Goal: Task Accomplishment & Management: Complete application form

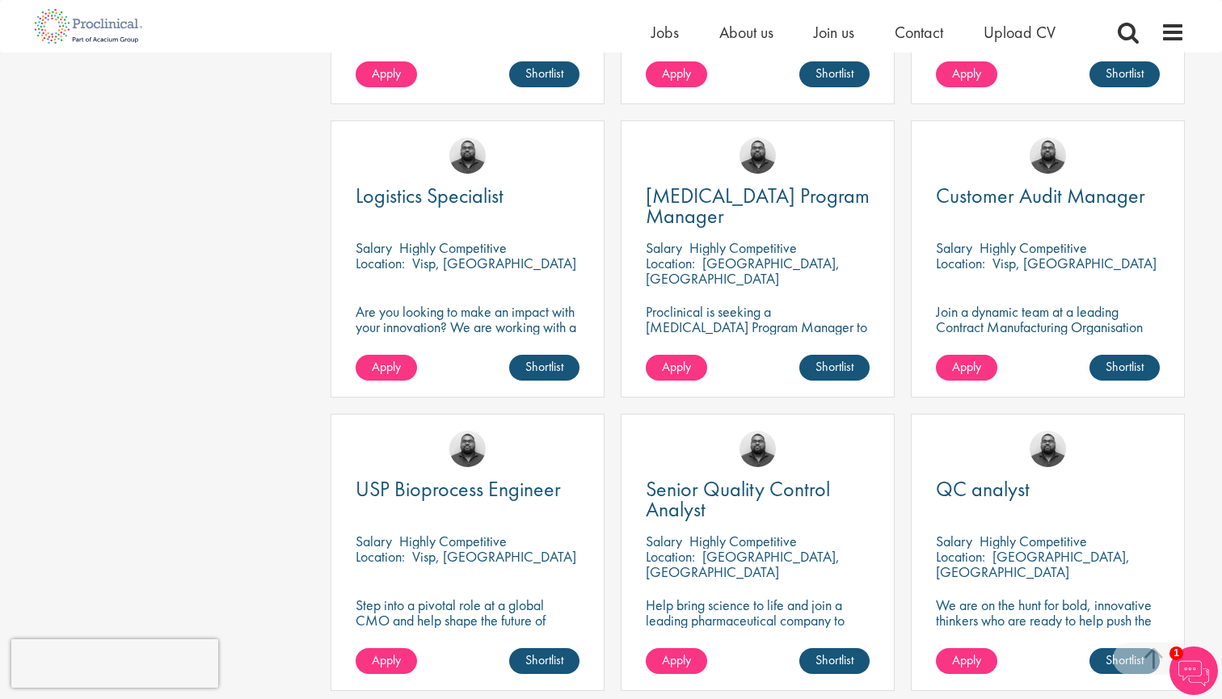
scroll to position [993, 0]
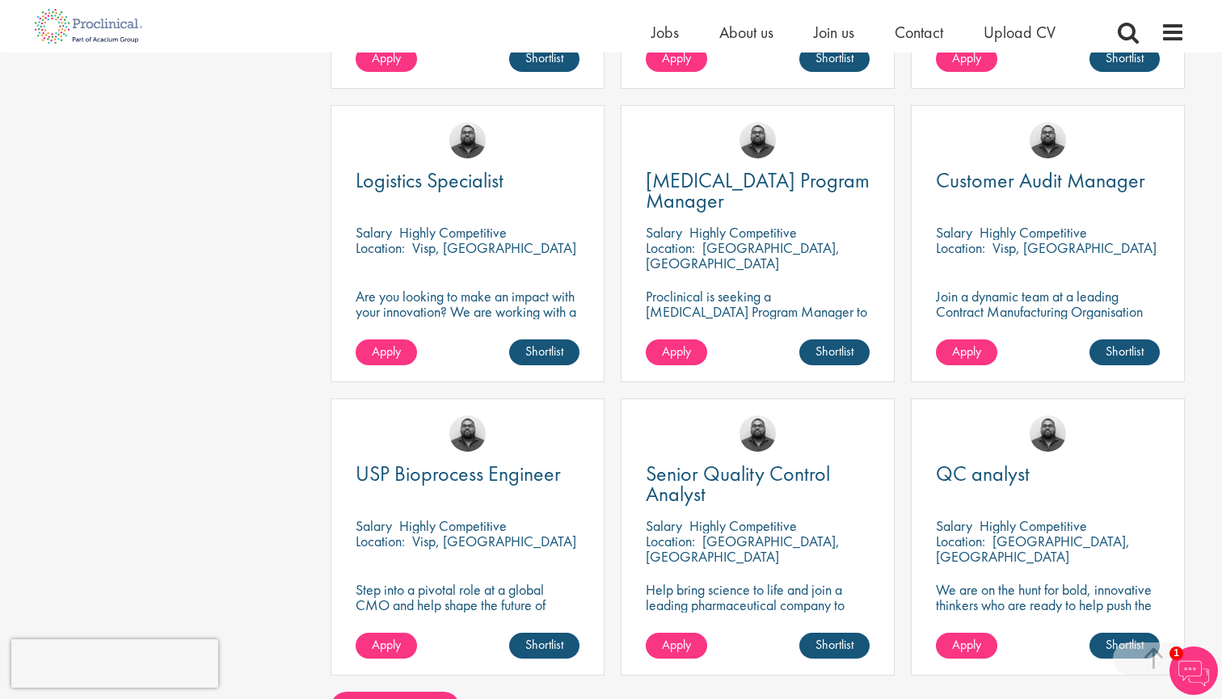
click at [791, 238] on p "[GEOGRAPHIC_DATA], [GEOGRAPHIC_DATA]" at bounding box center [743, 255] width 194 height 34
click at [831, 339] on link "Shortlist" at bounding box center [834, 352] width 70 height 26
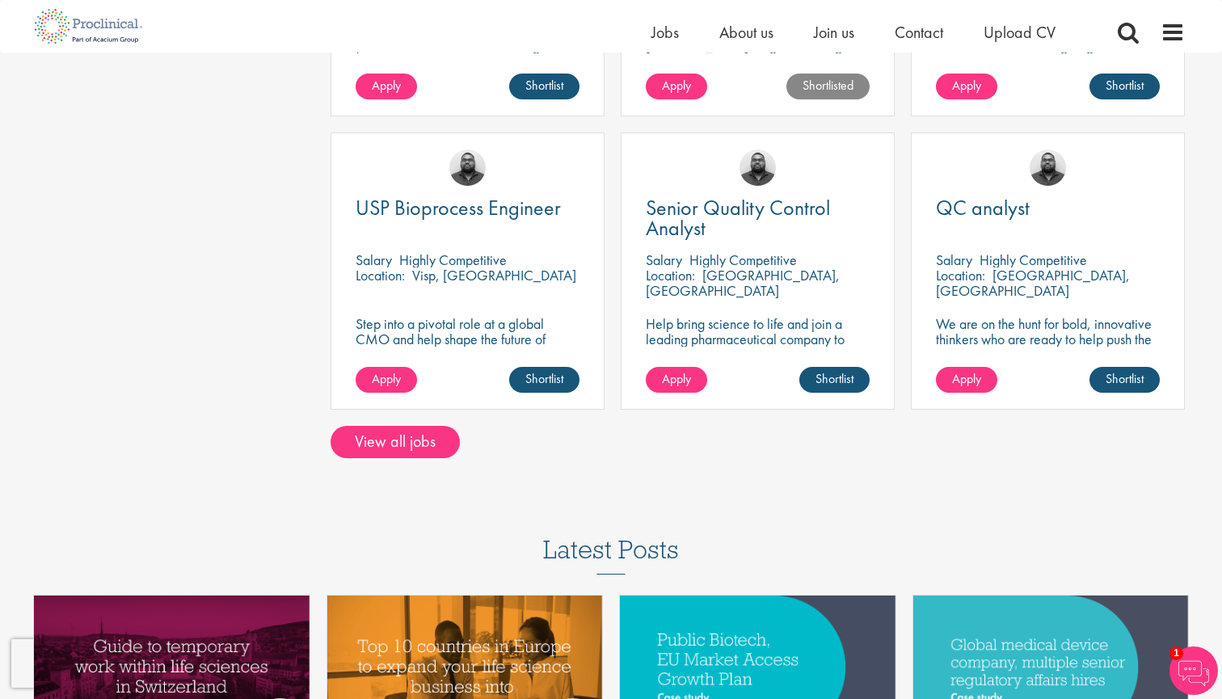
scroll to position [1282, 0]
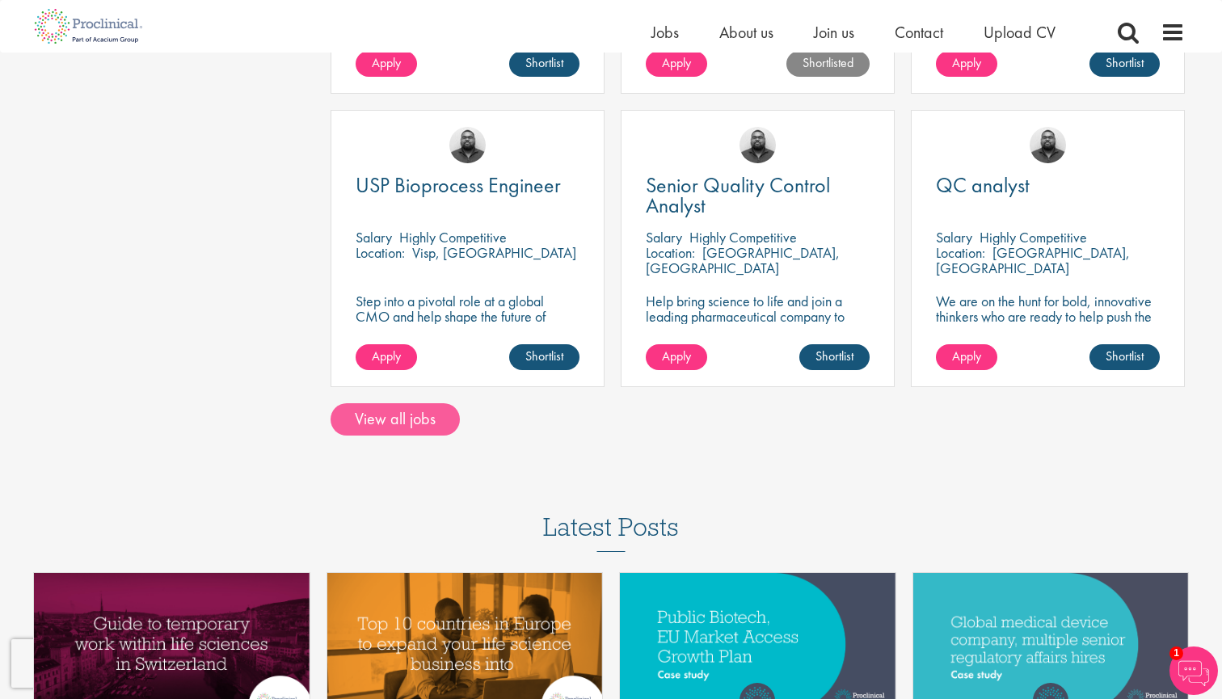
click at [432, 403] on link "View all jobs" at bounding box center [395, 419] width 129 height 32
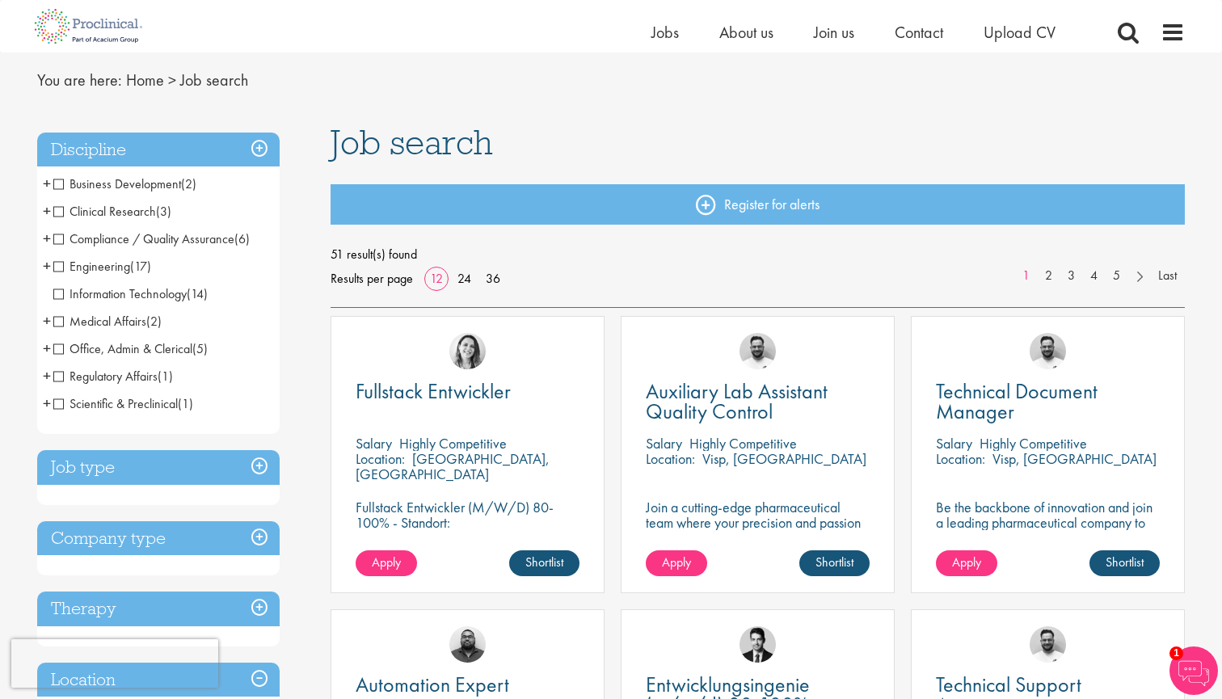
scroll to position [41, 0]
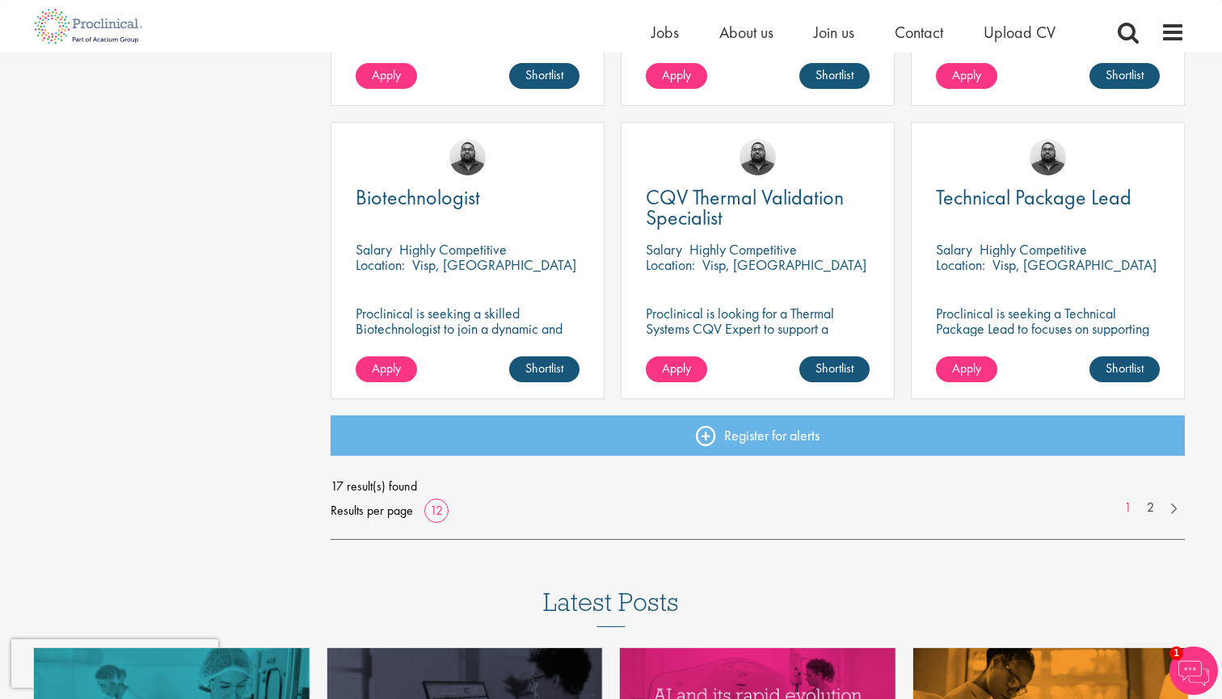
scroll to position [1123, 0]
click at [1148, 508] on link "2" at bounding box center [1150, 507] width 23 height 19
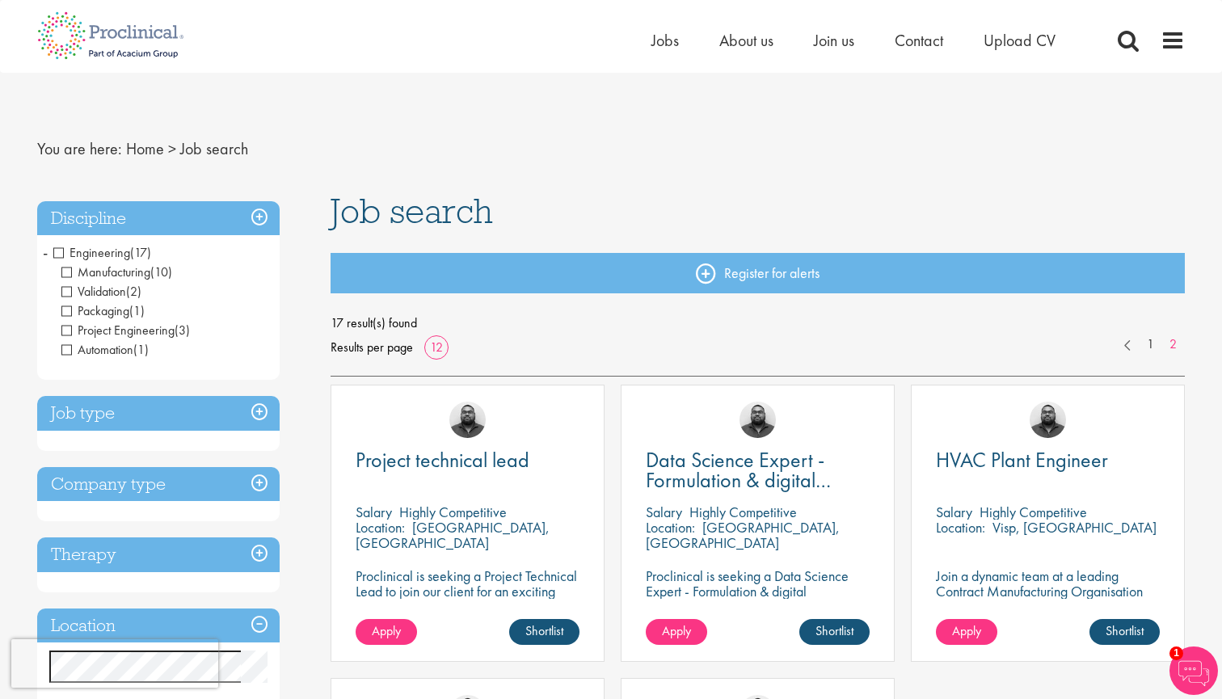
click at [267, 214] on h3 "Discipline" at bounding box center [158, 218] width 242 height 35
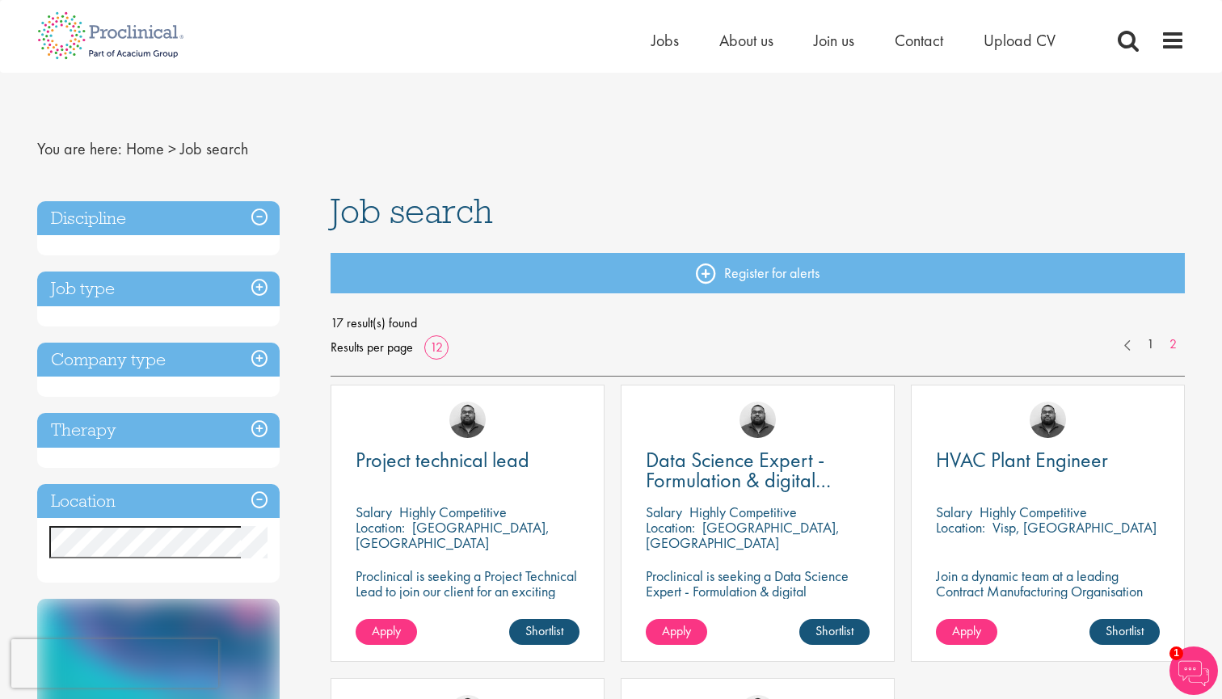
click at [267, 214] on h3 "Discipline" at bounding box center [158, 218] width 242 height 35
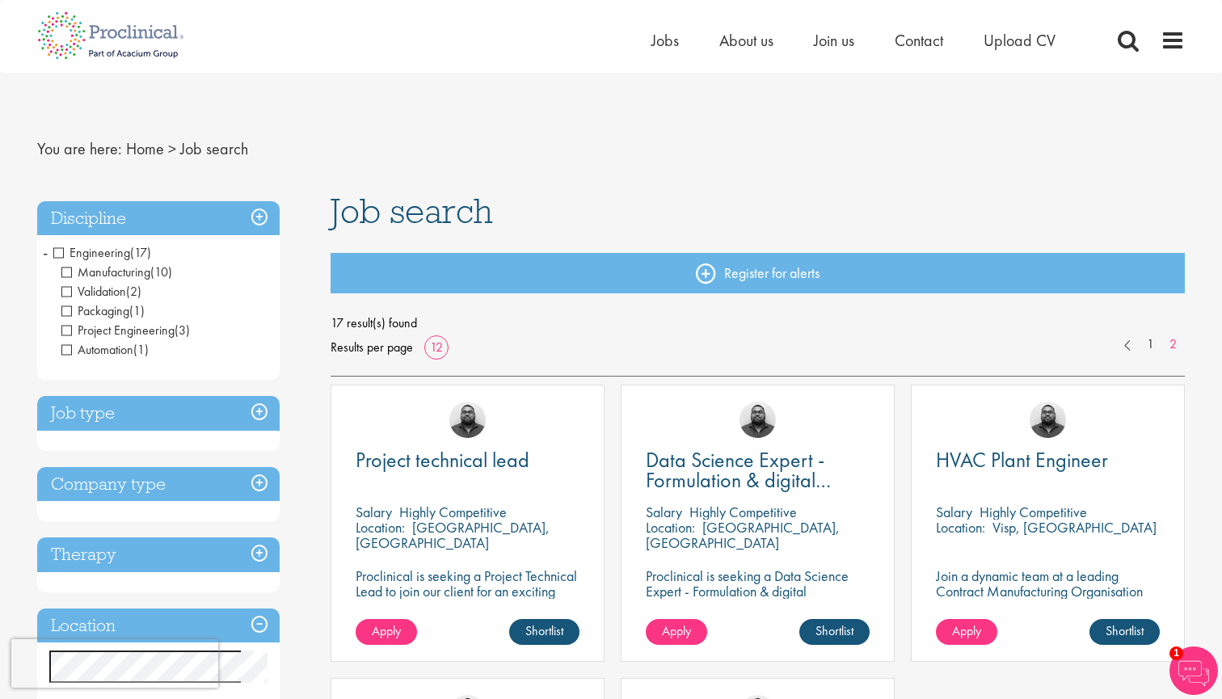
click at [66, 255] on span "Engineering" at bounding box center [91, 252] width 77 height 17
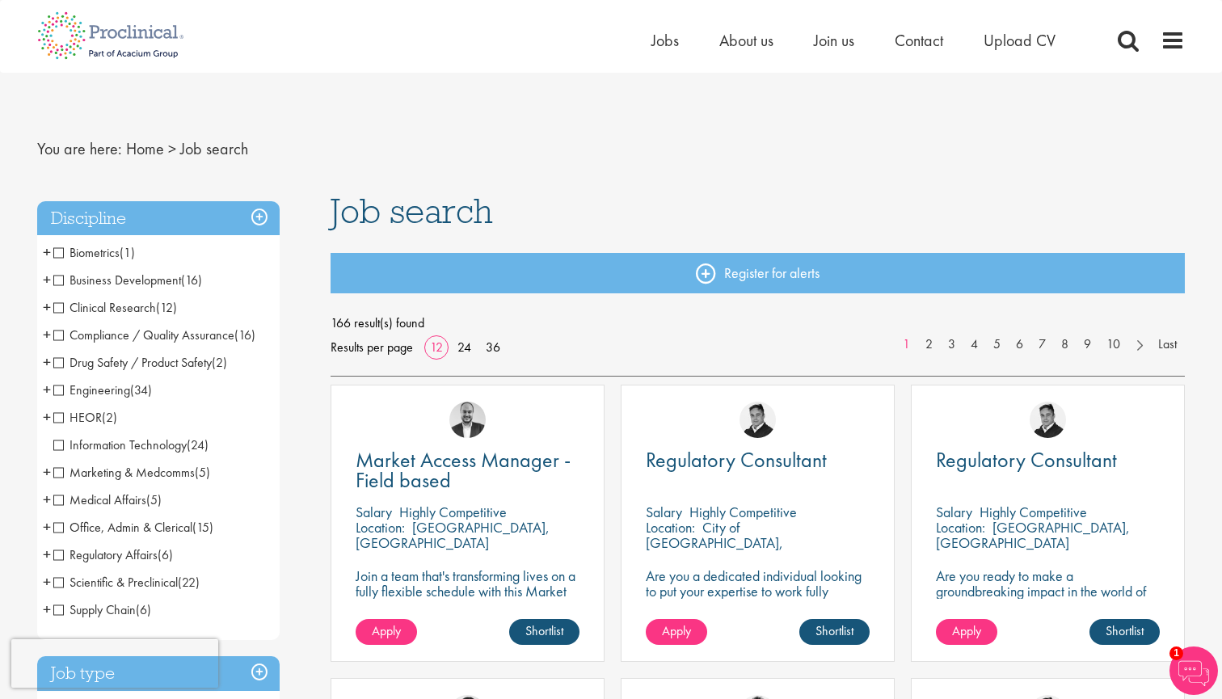
click at [61, 394] on span "Engineering" at bounding box center [91, 389] width 77 height 17
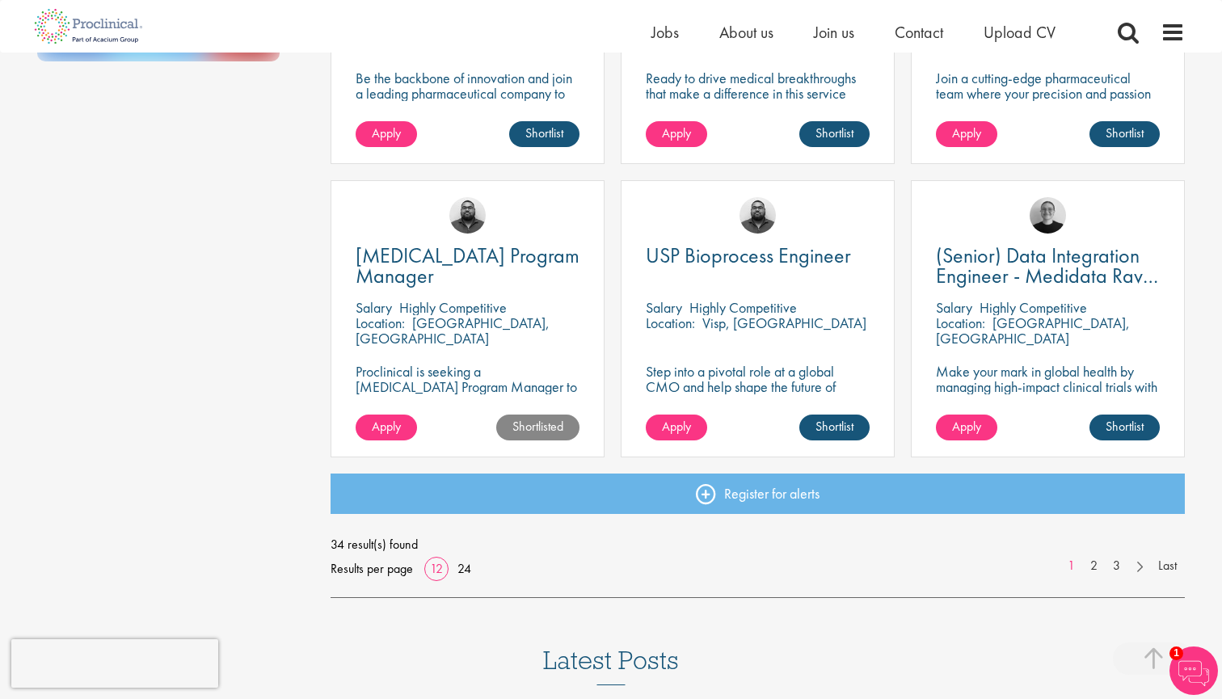
scroll to position [1080, 0]
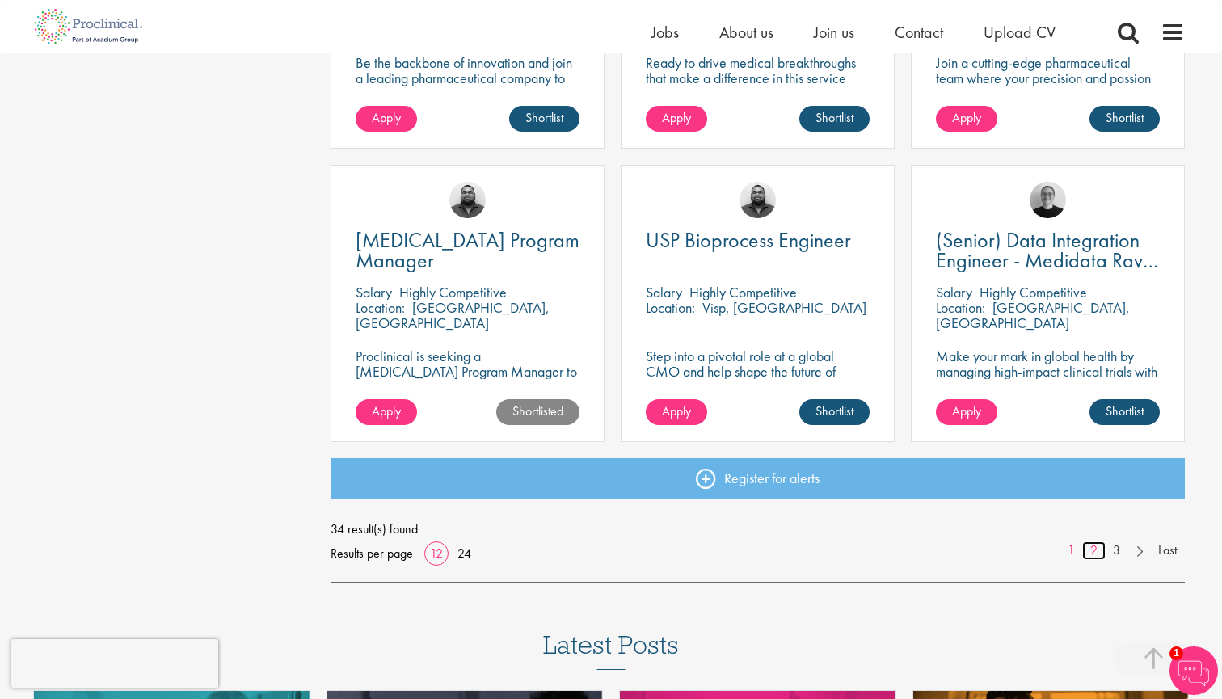
click at [1097, 550] on link "2" at bounding box center [1093, 550] width 23 height 19
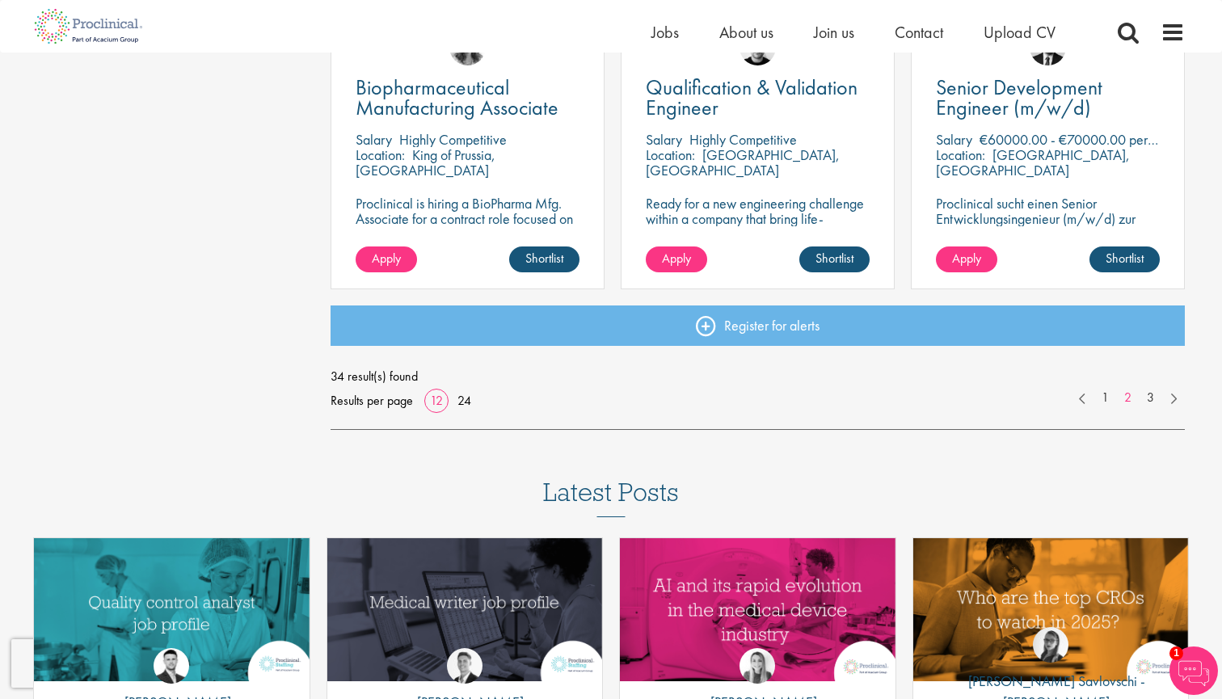
scroll to position [1248, 0]
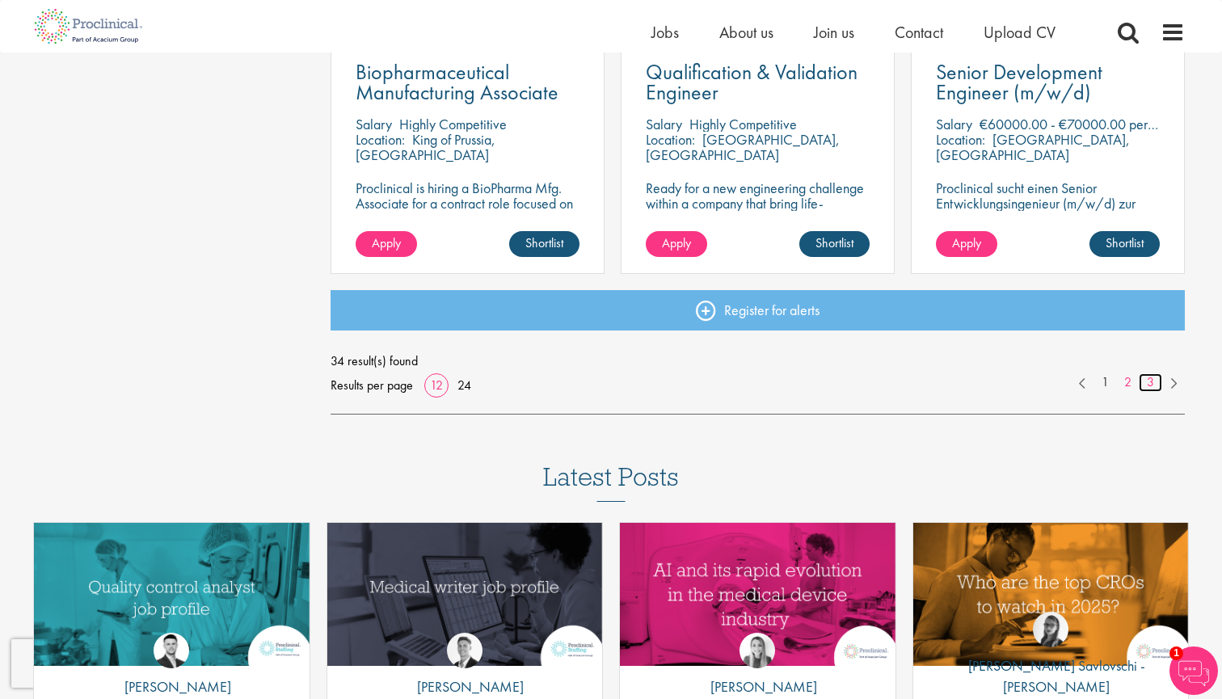
click at [1150, 380] on link "3" at bounding box center [1150, 382] width 23 height 19
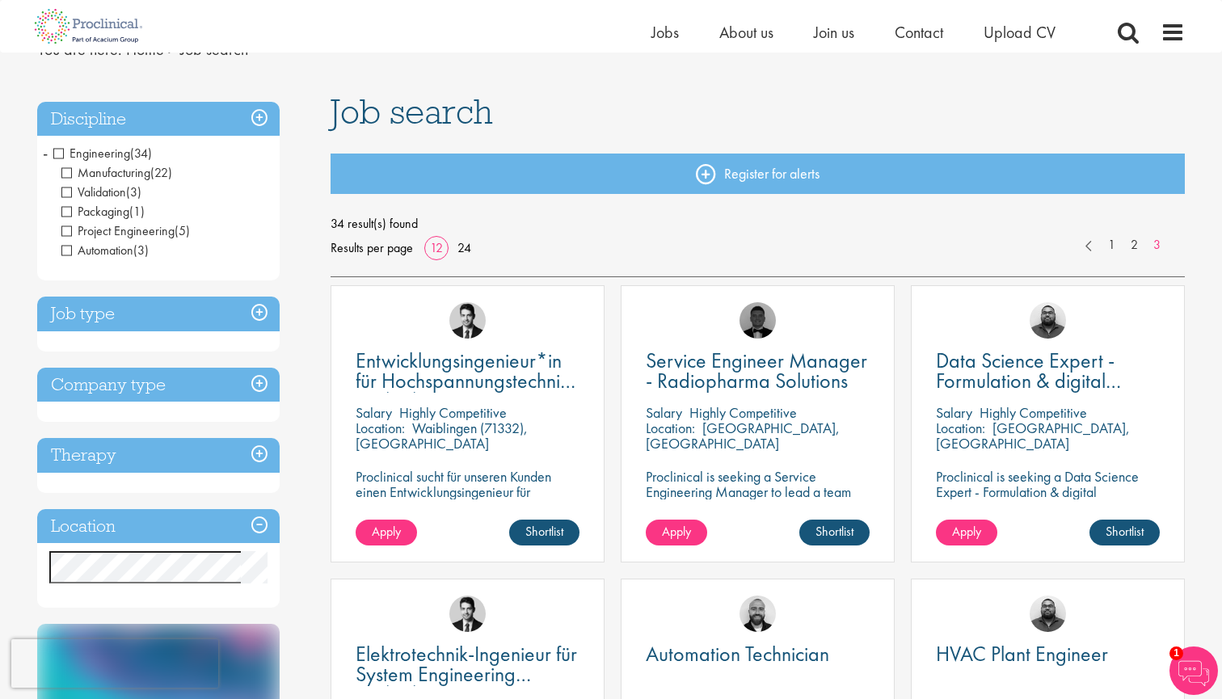
scroll to position [73, 0]
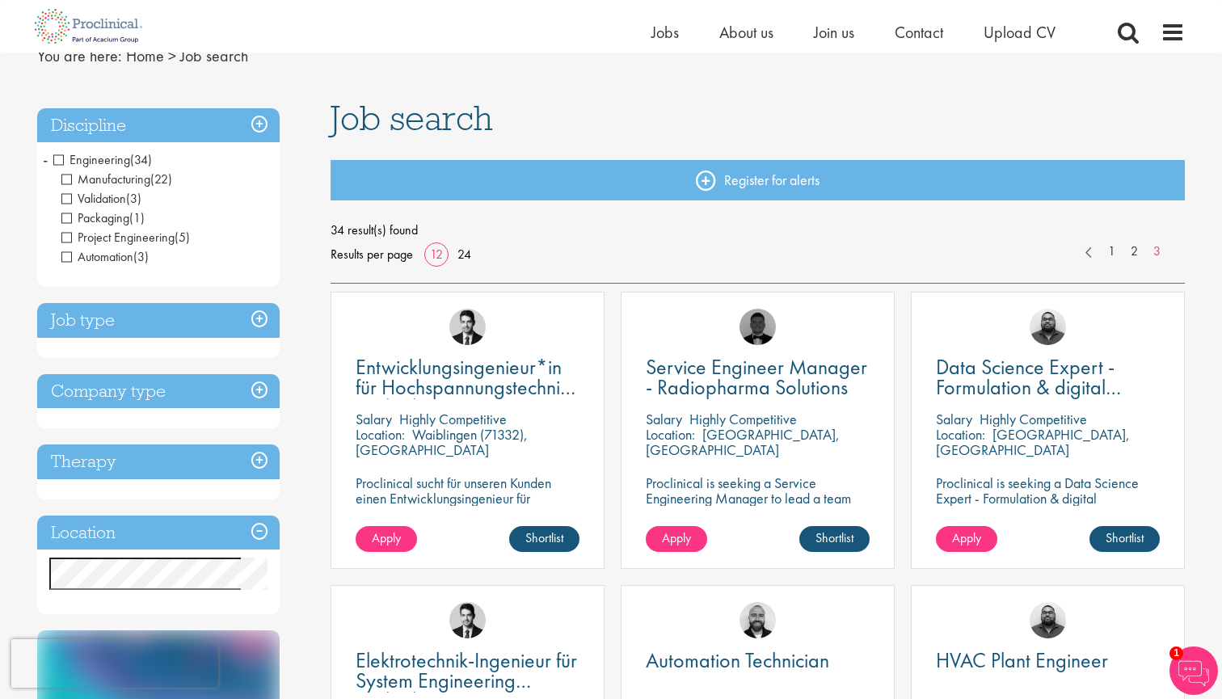
click at [61, 158] on span "Engineering" at bounding box center [91, 159] width 77 height 17
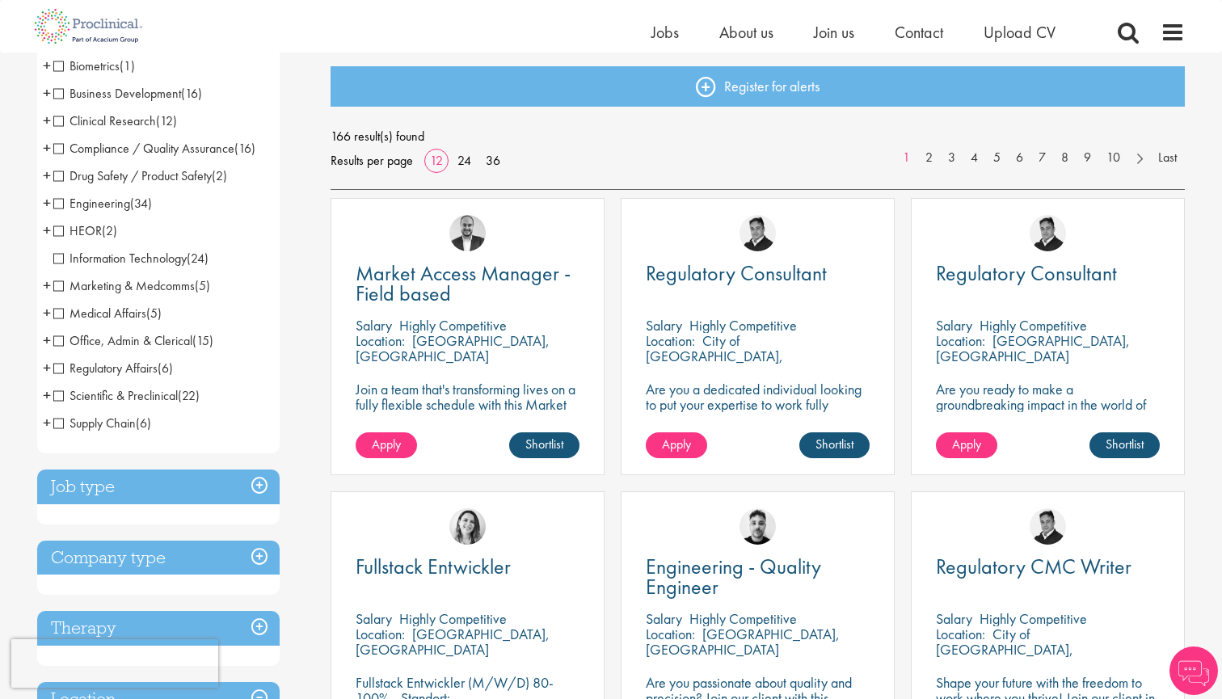
scroll to position [167, 0]
click at [58, 230] on span "HEOR" at bounding box center [77, 229] width 48 height 17
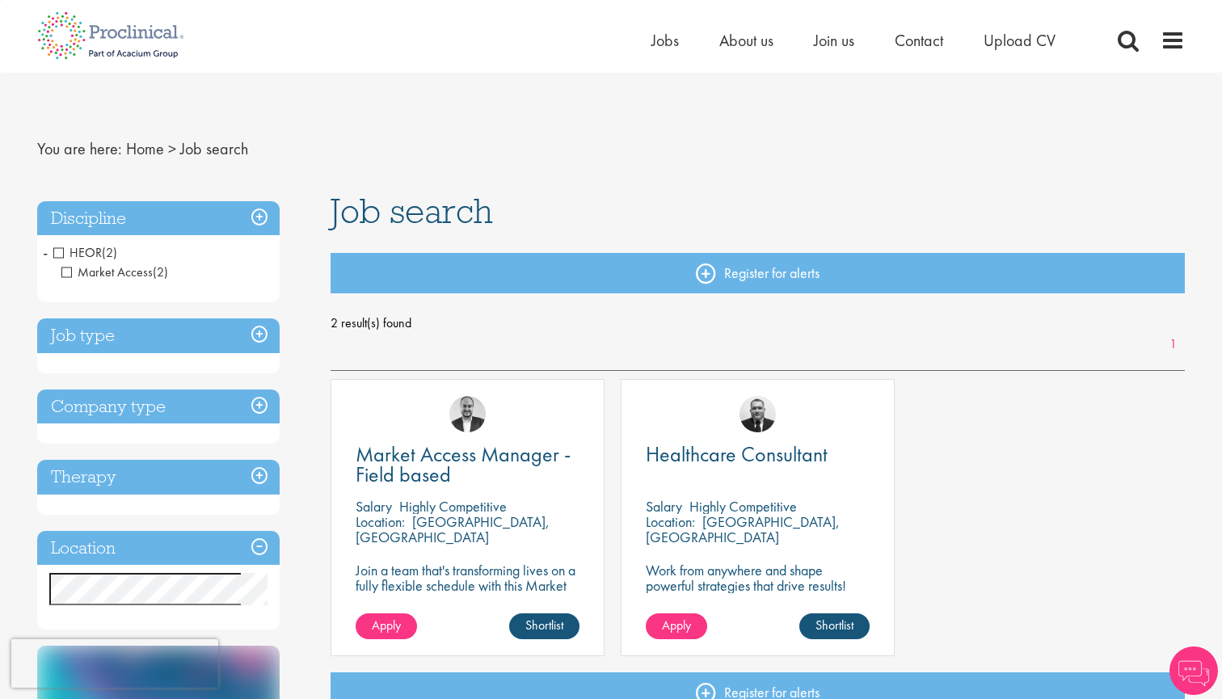
click at [55, 256] on span "HEOR" at bounding box center [77, 252] width 48 height 17
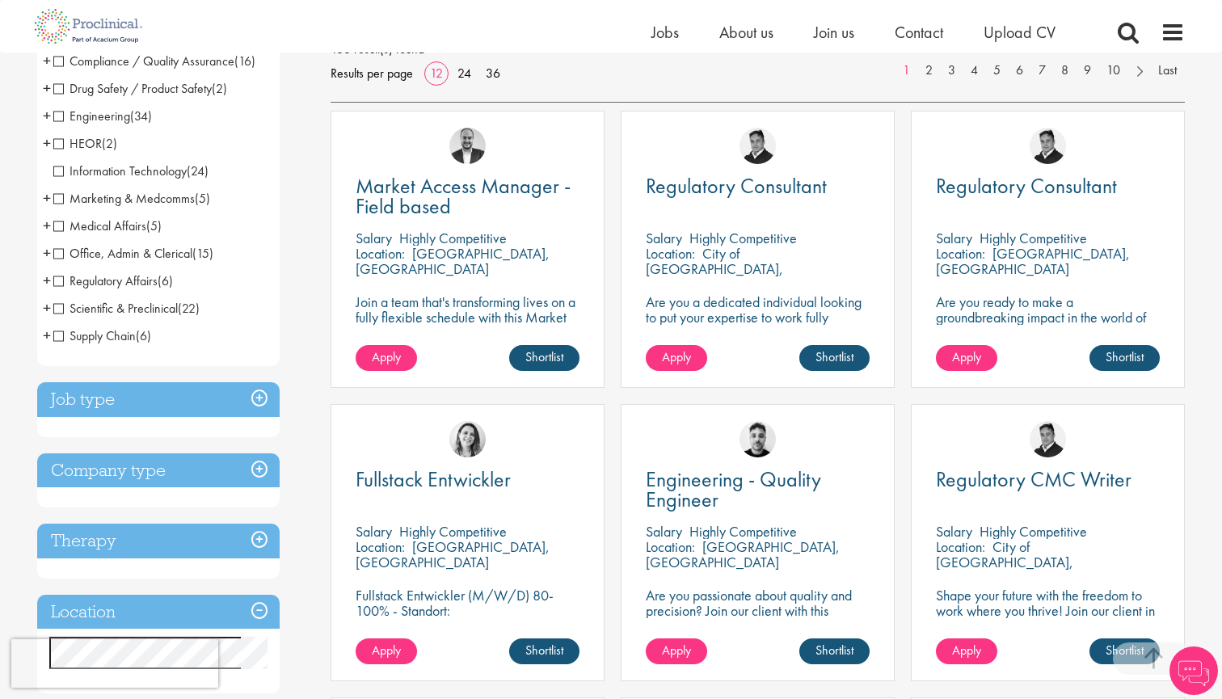
scroll to position [258, 0]
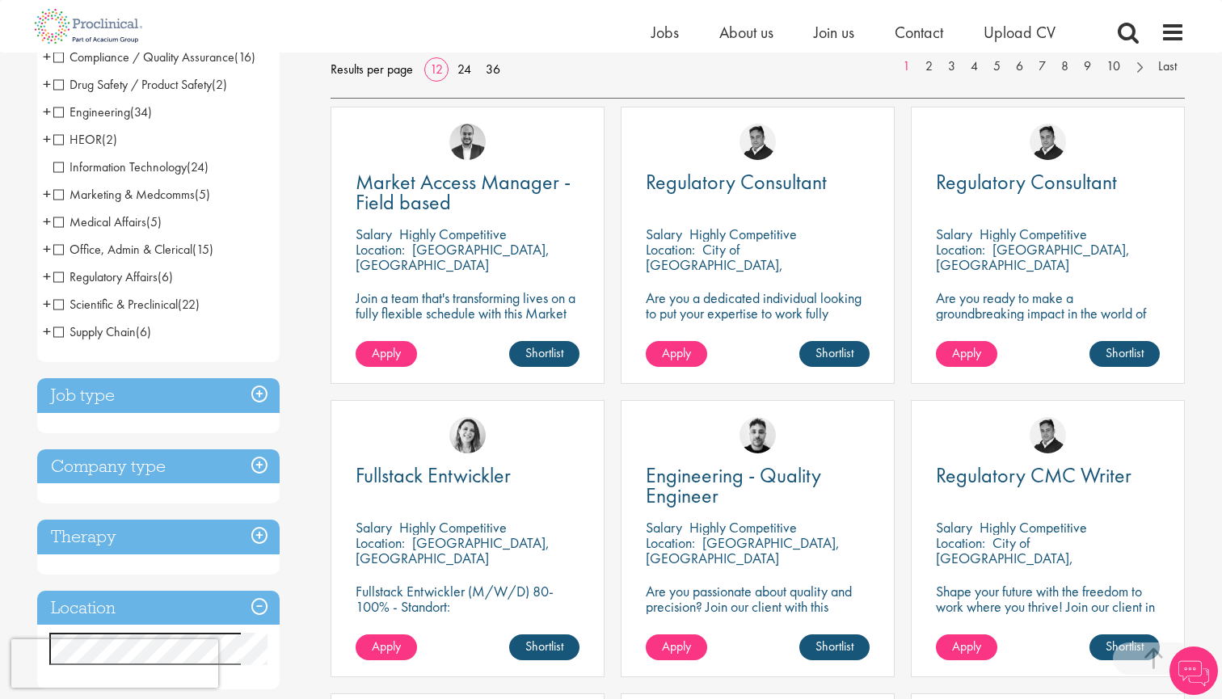
click at [56, 327] on span "Supply Chain" at bounding box center [94, 331] width 82 height 17
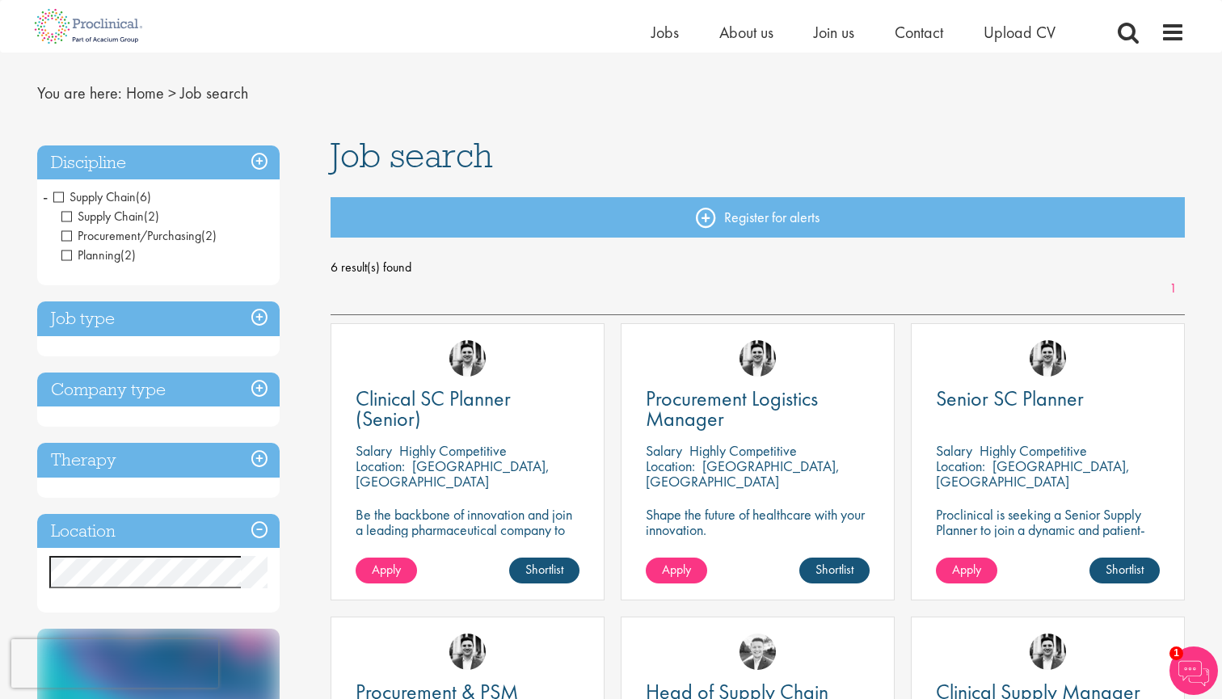
scroll to position [34, 0]
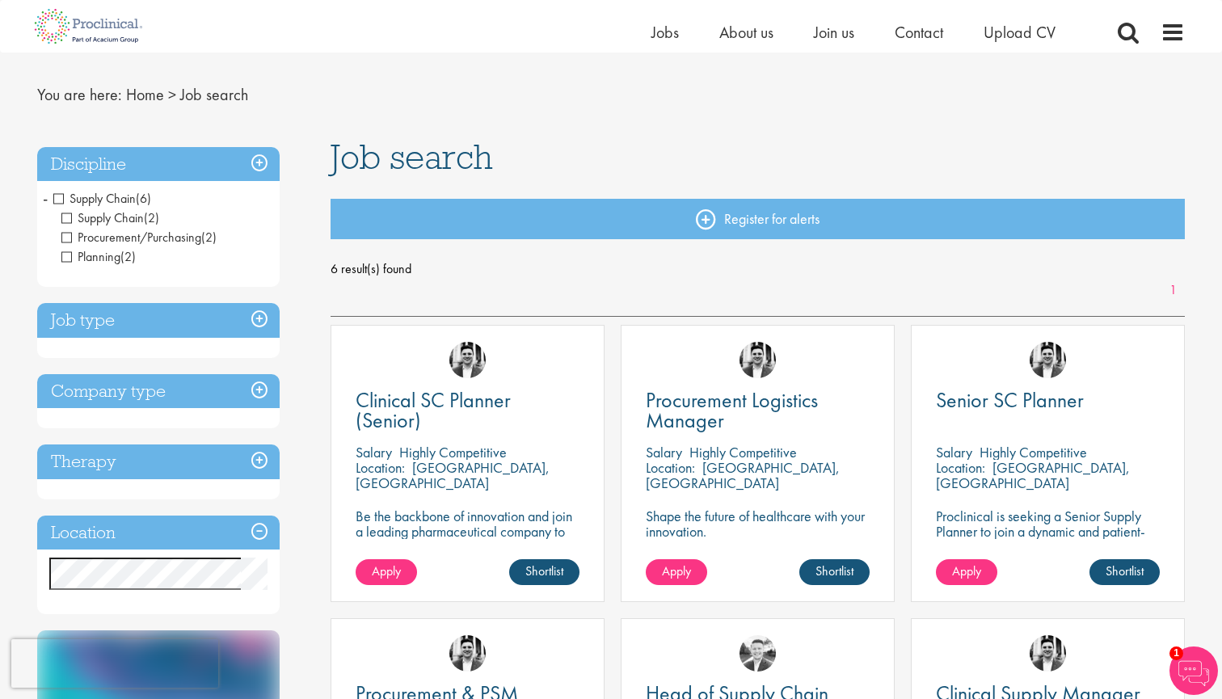
click at [65, 197] on span "Supply Chain" at bounding box center [94, 198] width 82 height 17
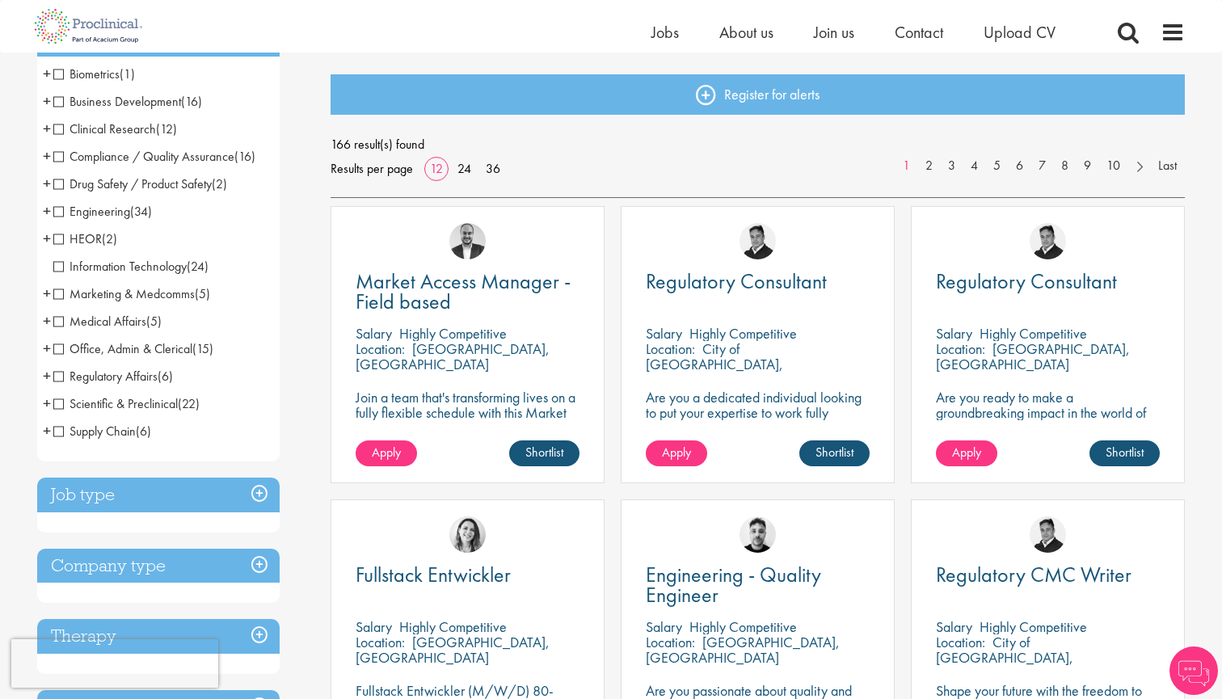
scroll to position [161, 0]
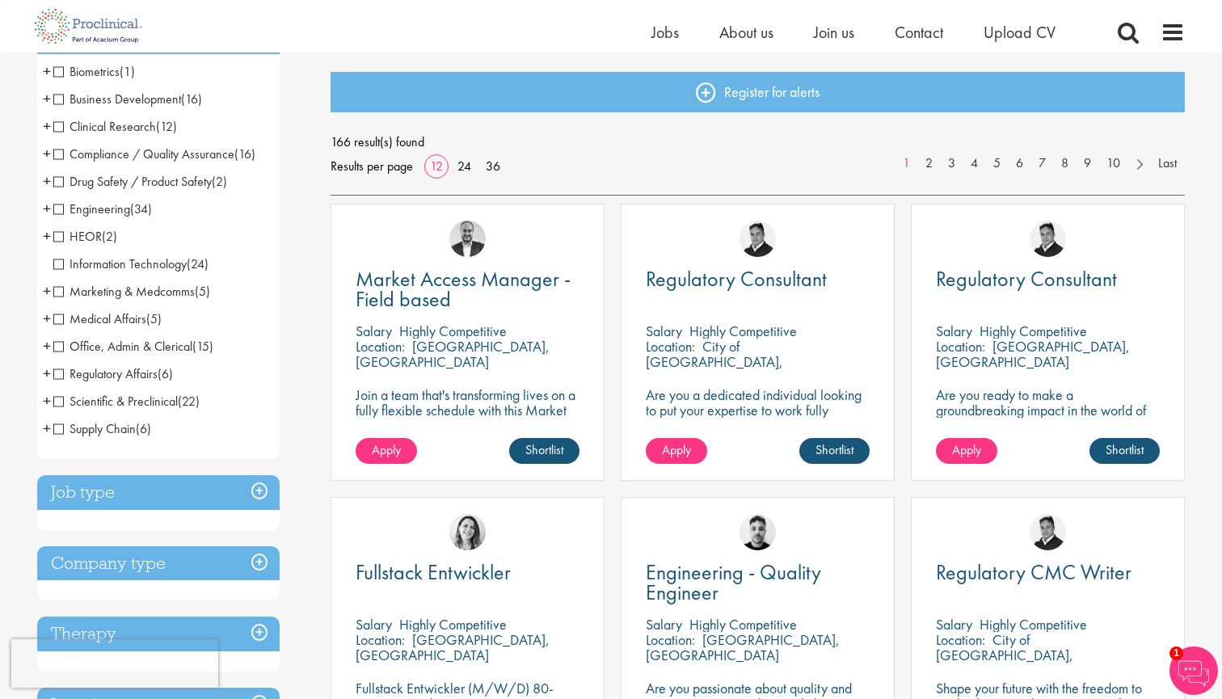
click at [46, 348] on span "+" at bounding box center [47, 346] width 8 height 24
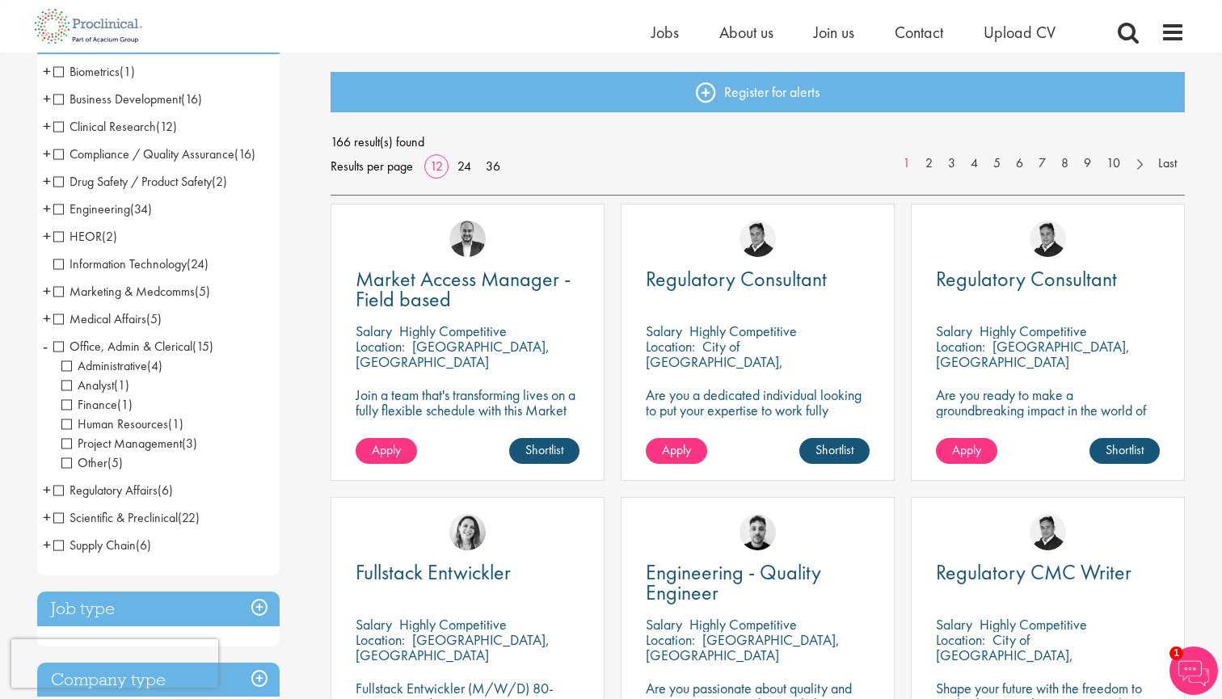
click at [63, 352] on span "Office, Admin & Clerical" at bounding box center [122, 346] width 139 height 17
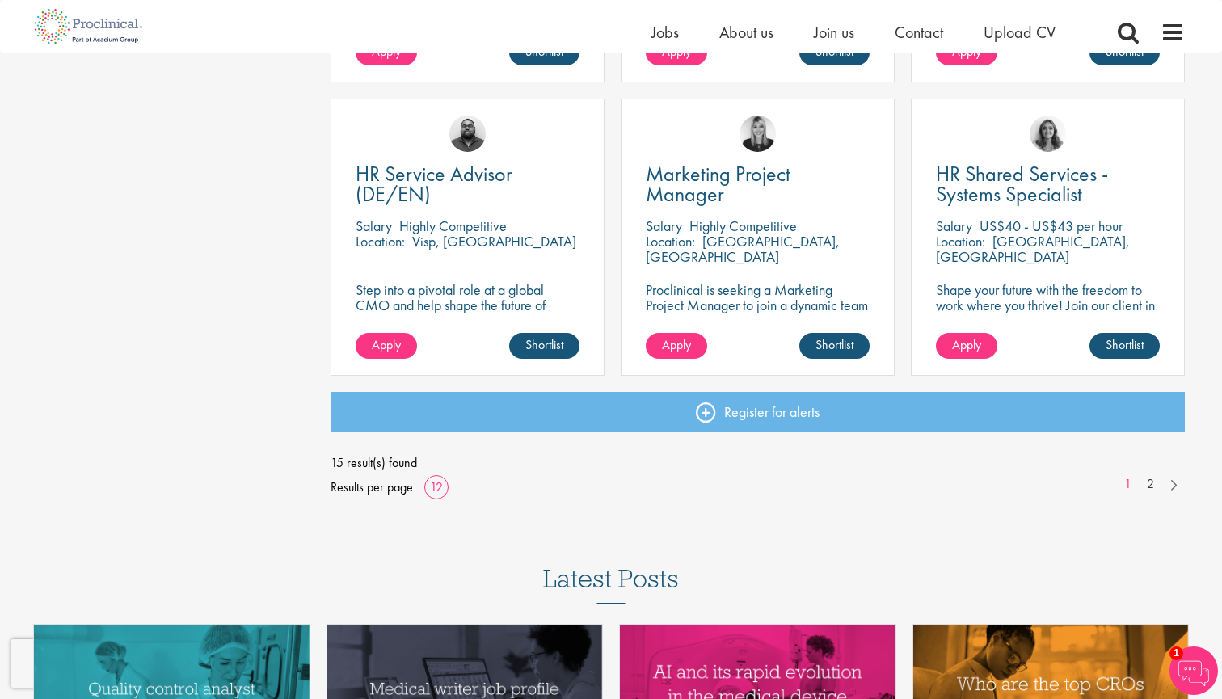
scroll to position [1156, 0]
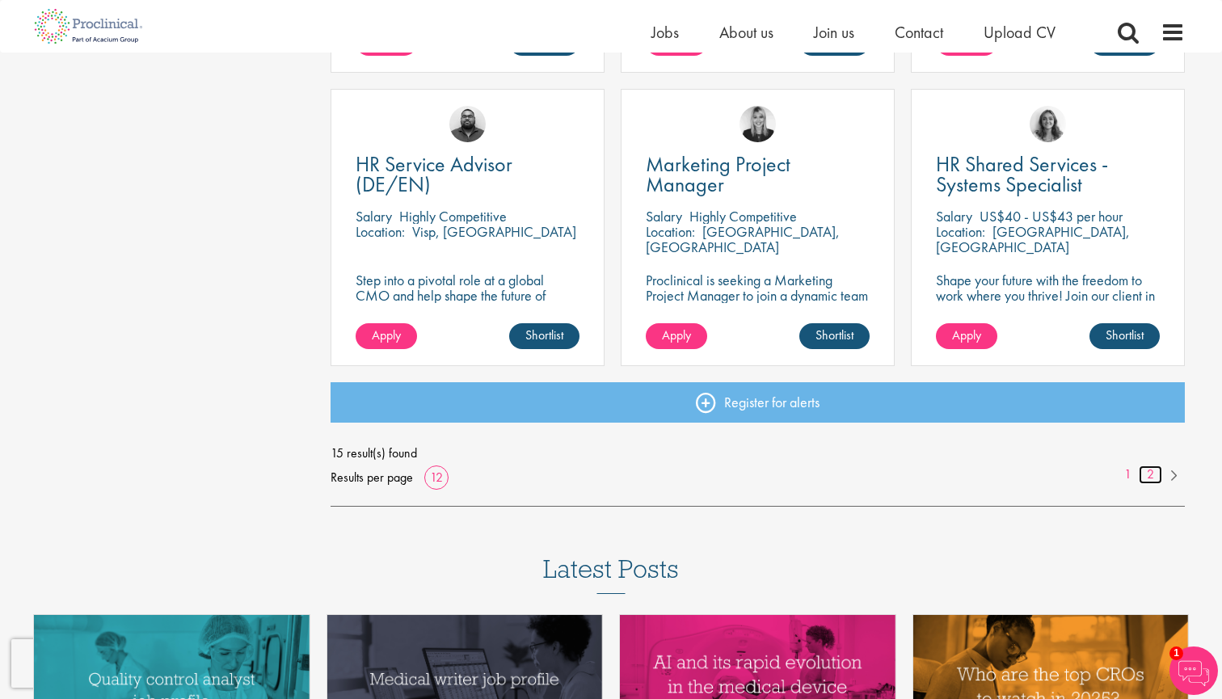
click at [1151, 466] on link "2" at bounding box center [1150, 475] width 23 height 19
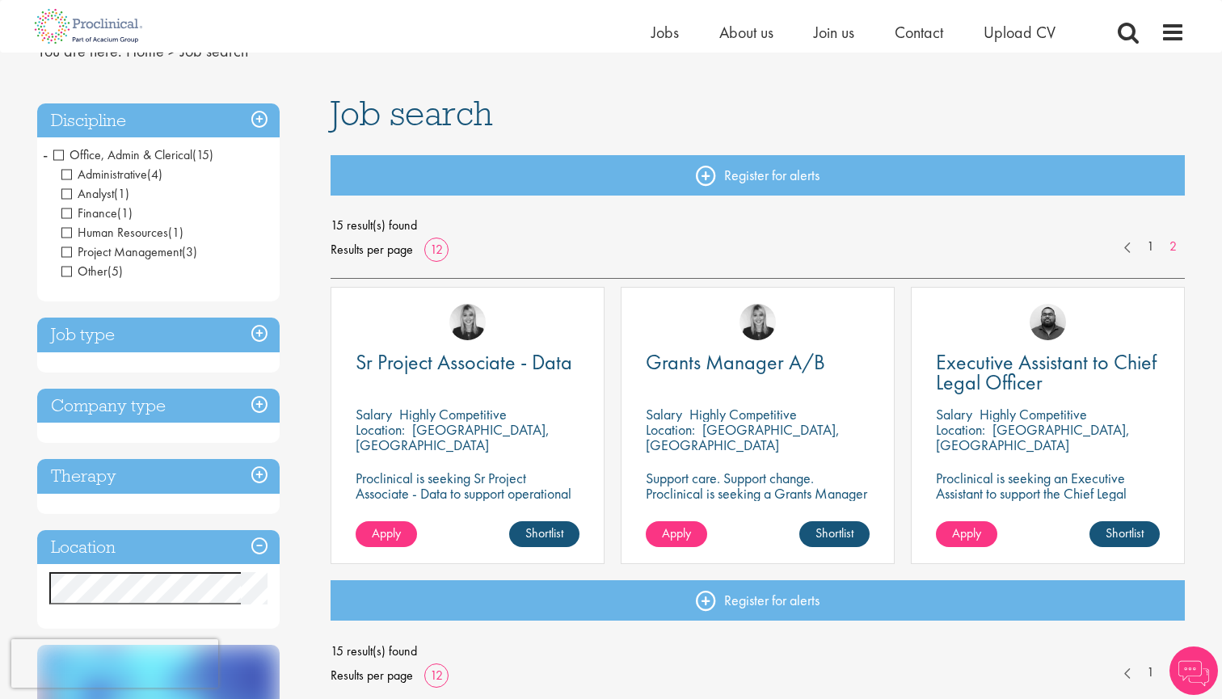
scroll to position [74, 0]
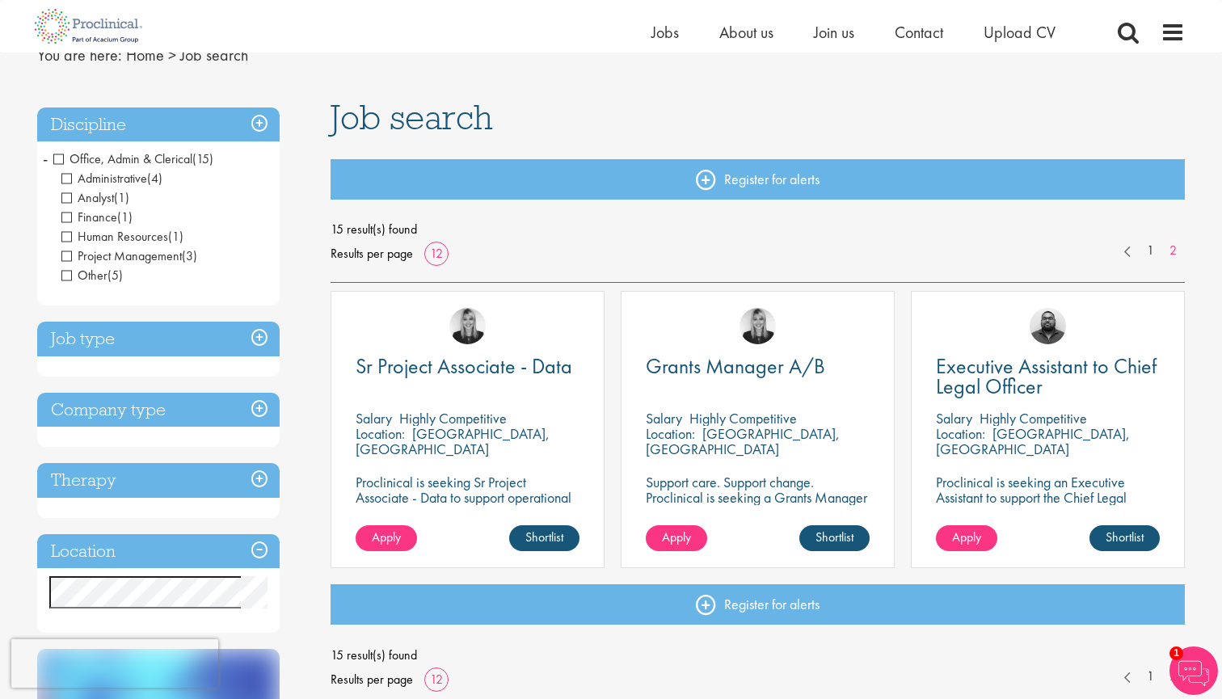
click at [61, 157] on span "Office, Admin & Clerical" at bounding box center [122, 158] width 139 height 17
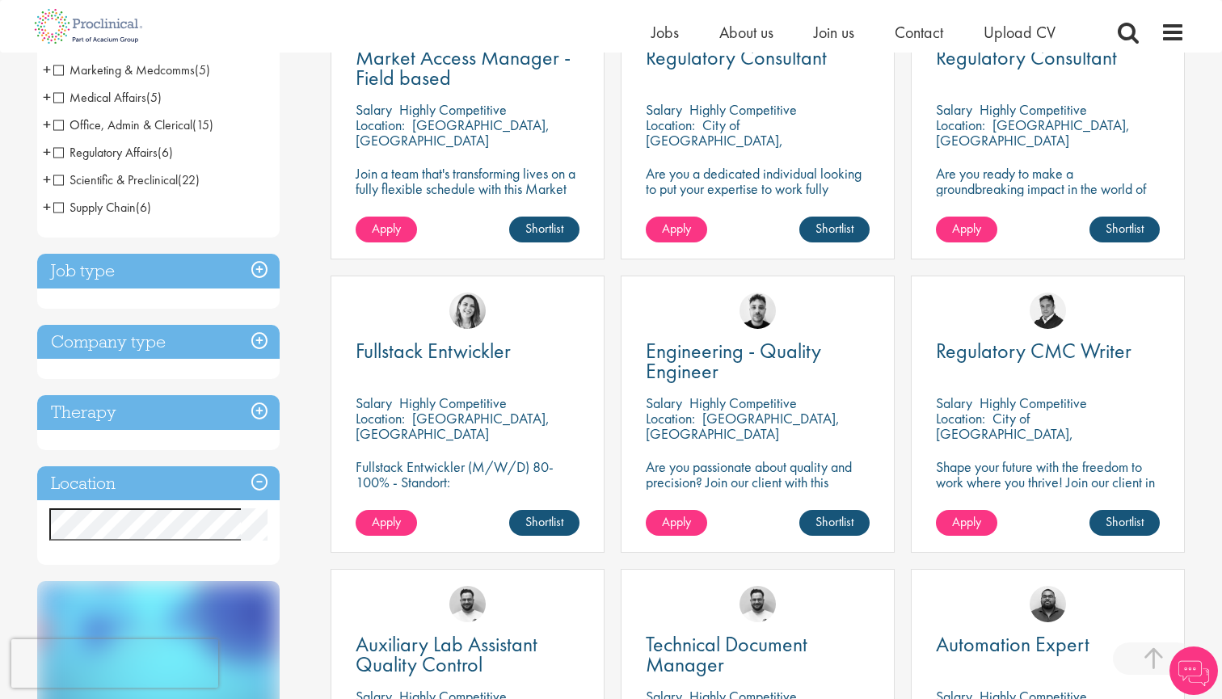
scroll to position [408, 0]
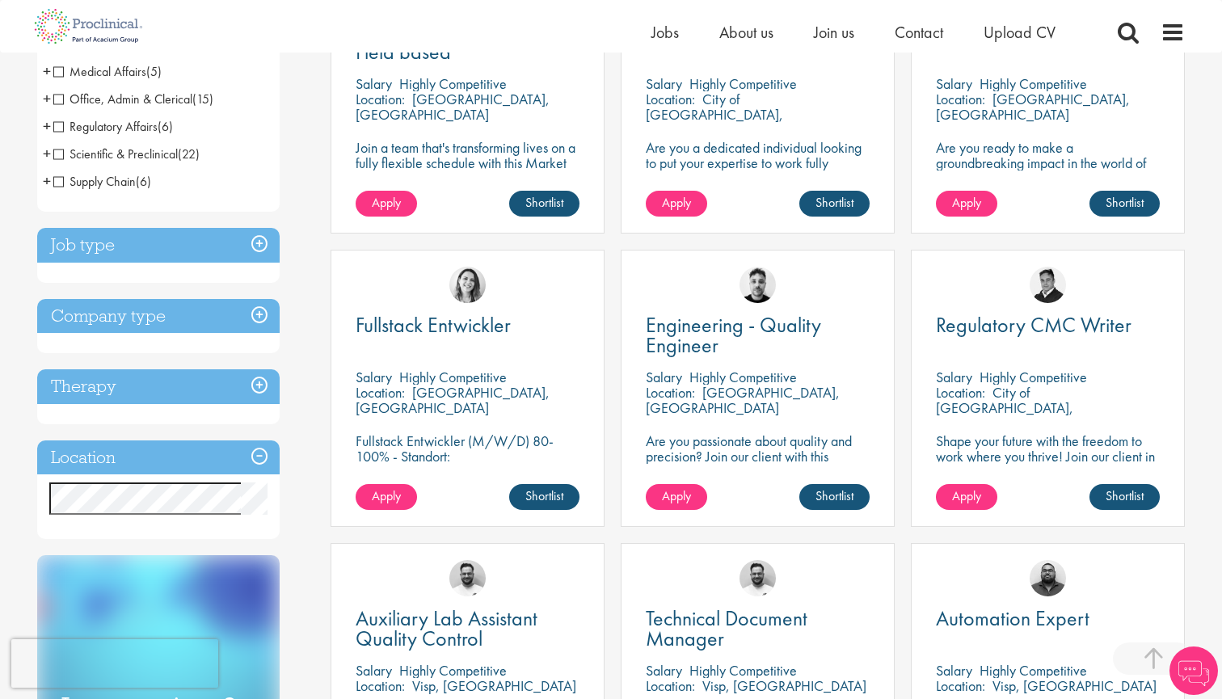
click at [261, 244] on h3 "Job type" at bounding box center [158, 245] width 242 height 35
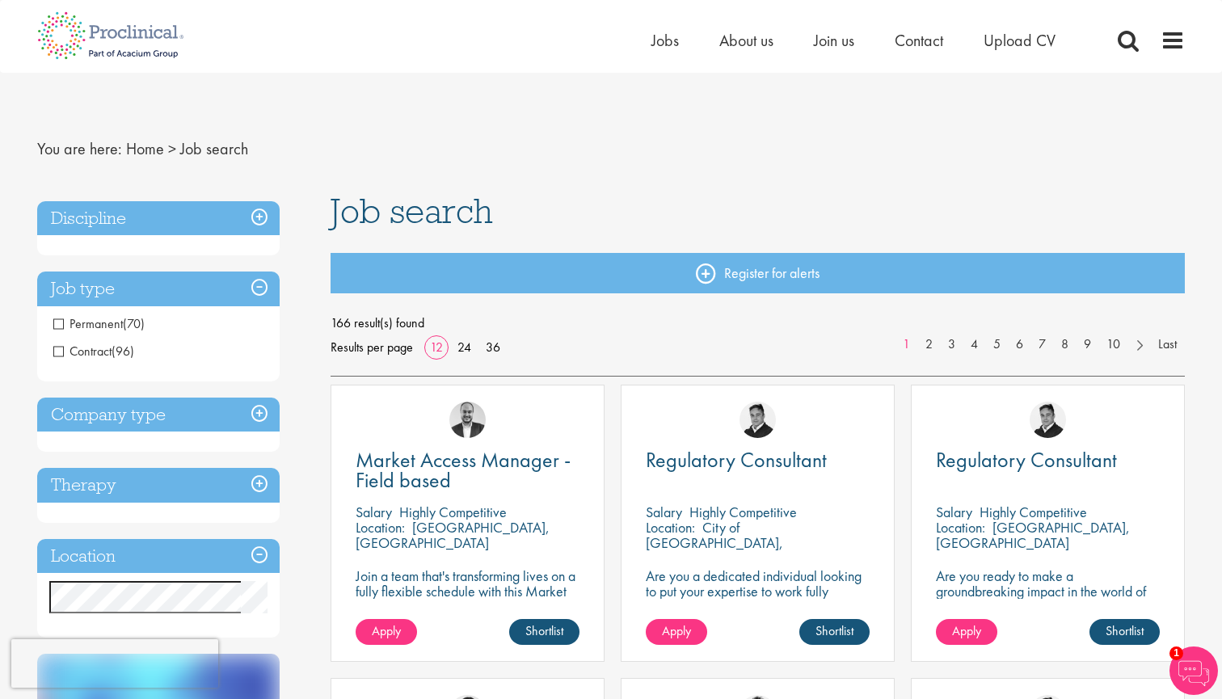
scroll to position [0, 0]
click at [259, 218] on h3 "Discipline" at bounding box center [158, 218] width 242 height 35
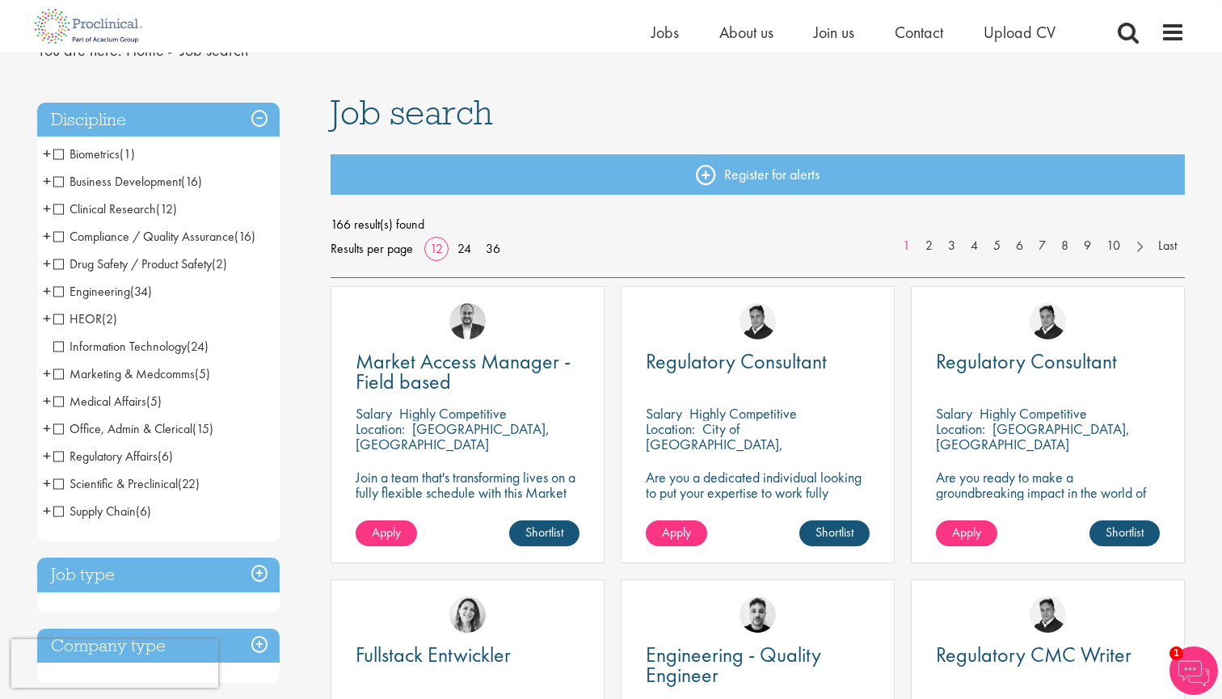
scroll to position [102, 0]
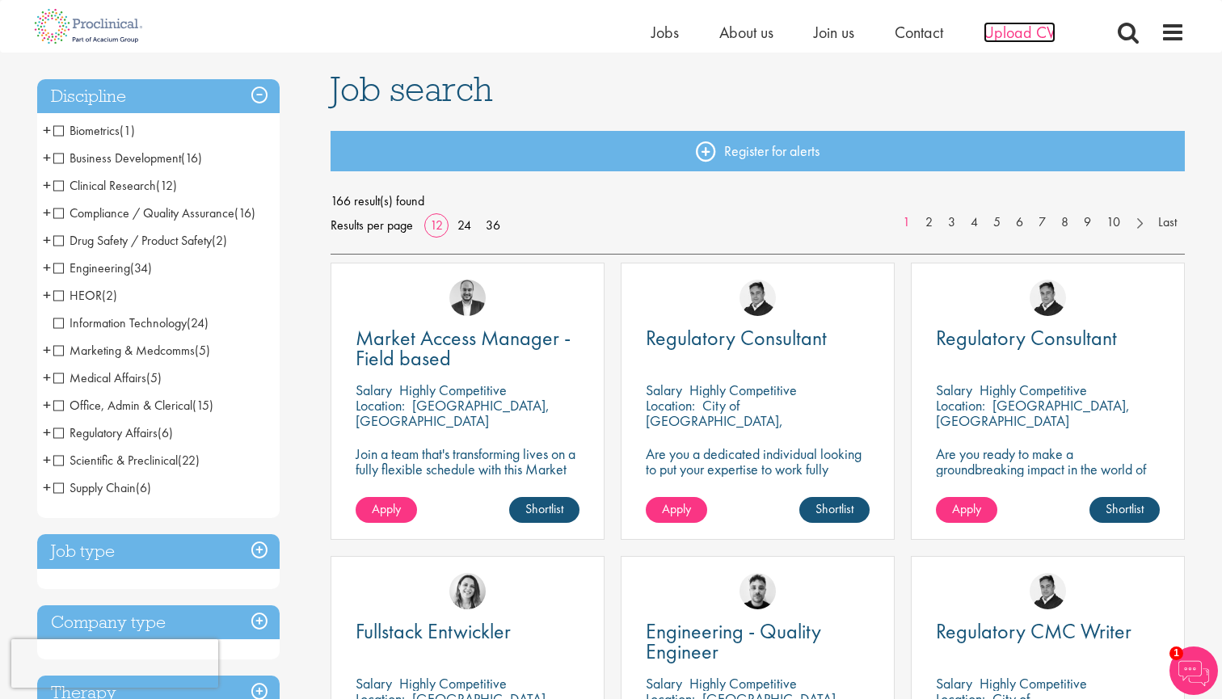
click at [1038, 34] on span "Upload CV" at bounding box center [1020, 32] width 72 height 21
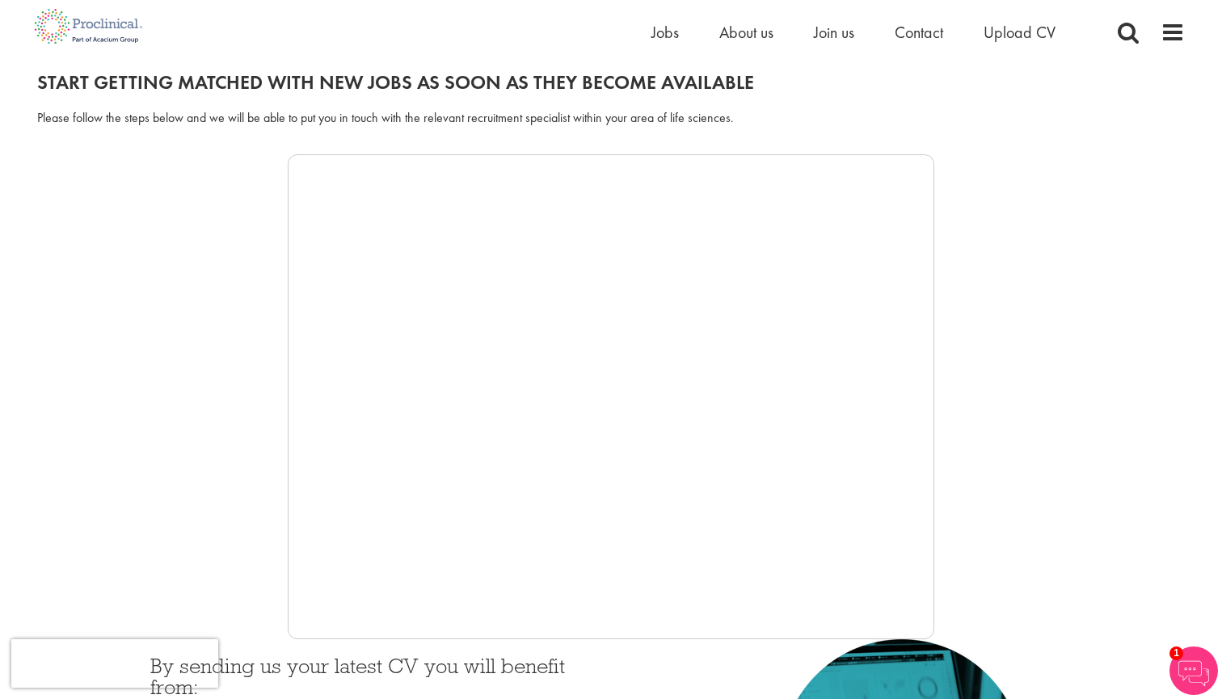
scroll to position [173, 0]
